Goal: Navigation & Orientation: Go to known website

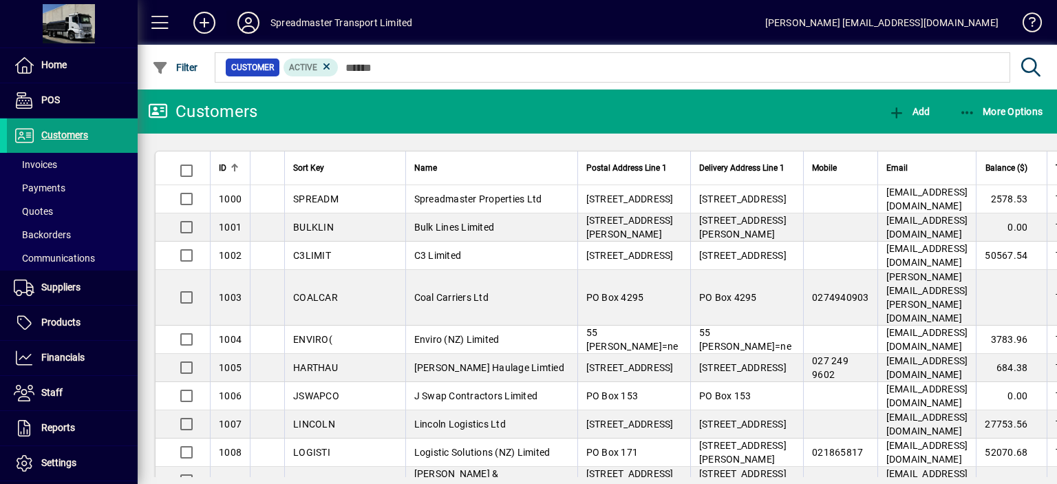
click at [248, 25] on icon at bounding box center [249, 23] width 28 height 22
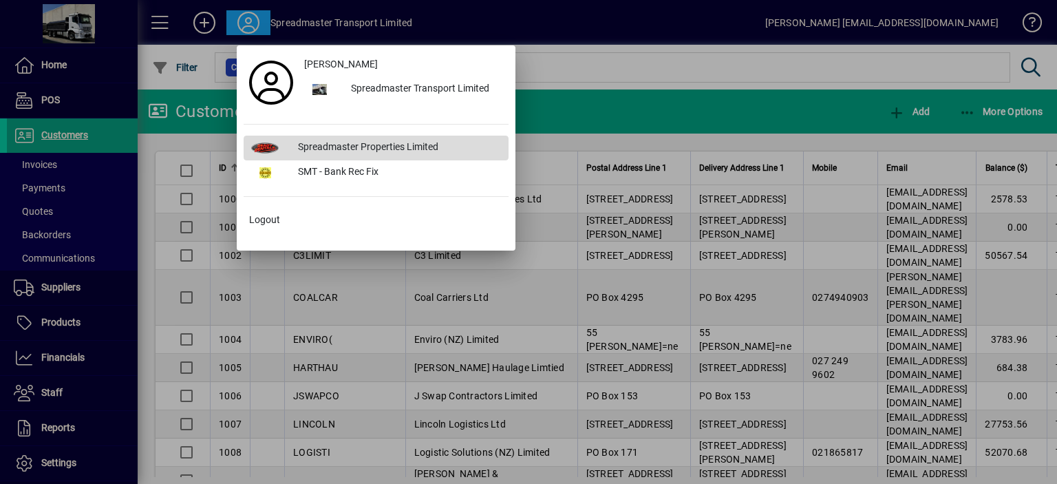
click at [347, 143] on div "Spreadmaster Properties Limited" at bounding box center [398, 148] width 222 height 25
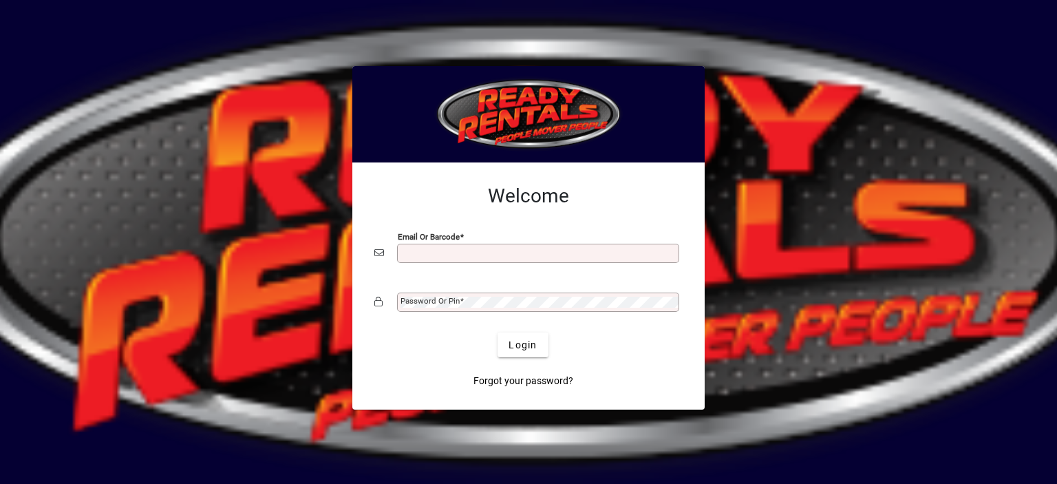
click at [443, 248] on input "Email or Barcode" at bounding box center [540, 253] width 278 height 11
type input "**********"
click at [425, 299] on mat-label "Password or Pin" at bounding box center [430, 301] width 59 height 10
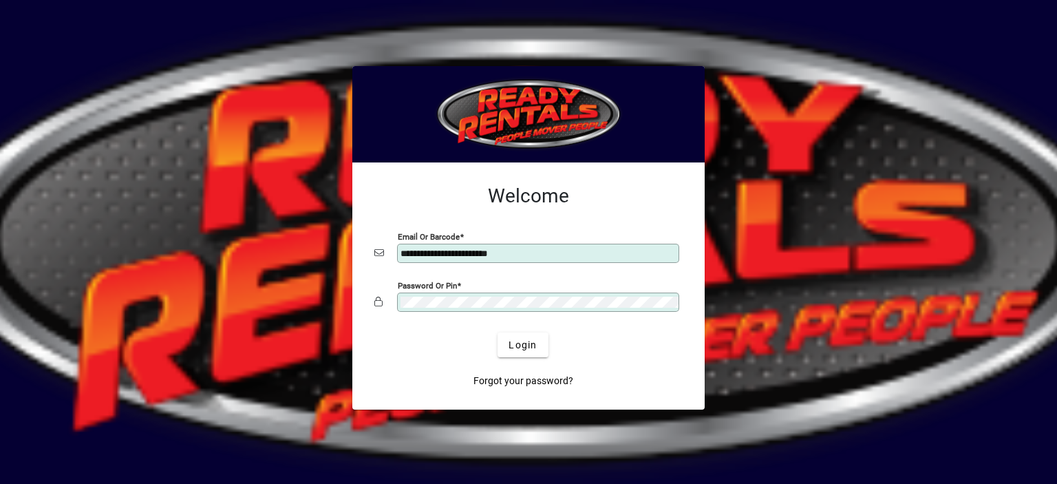
click at [498, 332] on button "Login" at bounding box center [523, 344] width 50 height 25
